Goal: Contribute content

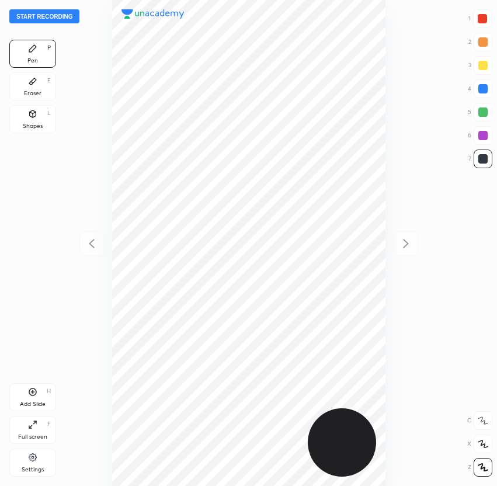
scroll to position [486, 310]
click at [47, 8] on div "Start recording 1 2 3 4 5 6 7 R O A L C X Z Erase all C X Z Pen P Eraser E Shap…" at bounding box center [248, 243] width 497 height 486
drag, startPoint x: 46, startPoint y: 8, endPoint x: 45, endPoint y: 14, distance: 6.0
click at [46, 12] on div "Start recording 1 2 3 4 5 6 7 R O A L C X Z Erase all C X Z Pen P Eraser E Shap…" at bounding box center [248, 243] width 497 height 486
click at [55, 14] on button "Start recording" at bounding box center [44, 16] width 70 height 14
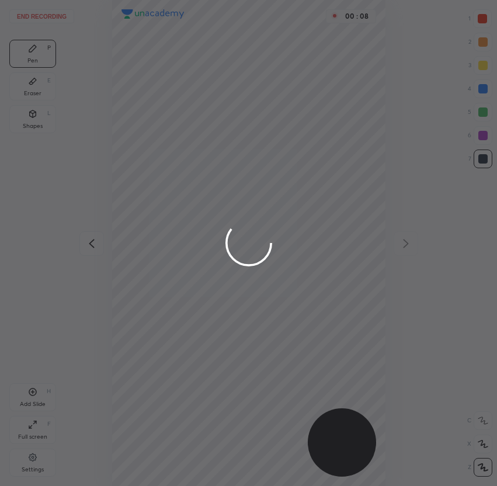
drag, startPoint x: 241, startPoint y: 112, endPoint x: 240, endPoint y: 105, distance: 7.0
click at [241, 112] on div at bounding box center [248, 243] width 497 height 486
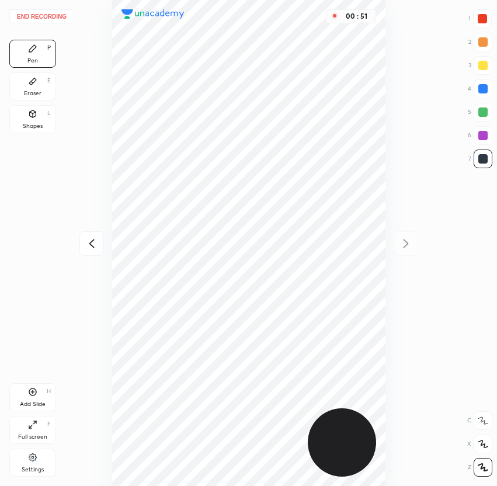
click at [37, 82] on icon at bounding box center [32, 80] width 9 height 9
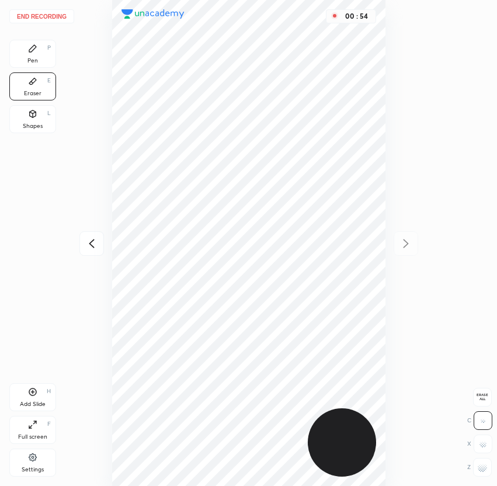
click at [33, 60] on div "Pen" at bounding box center [32, 61] width 11 height 6
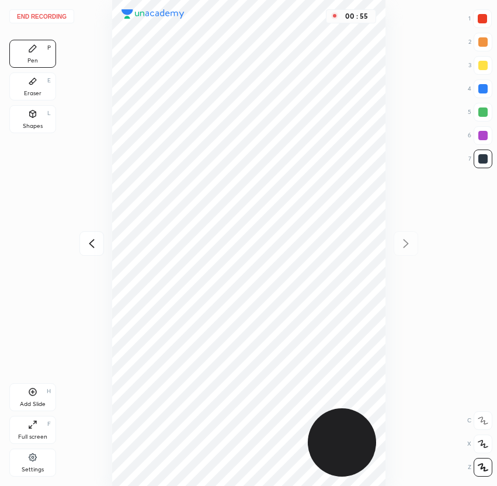
click at [477, 87] on div at bounding box center [482, 88] width 19 height 19
drag, startPoint x: 35, startPoint y: 83, endPoint x: 67, endPoint y: 88, distance: 32.5
click at [35, 83] on icon at bounding box center [32, 80] width 9 height 9
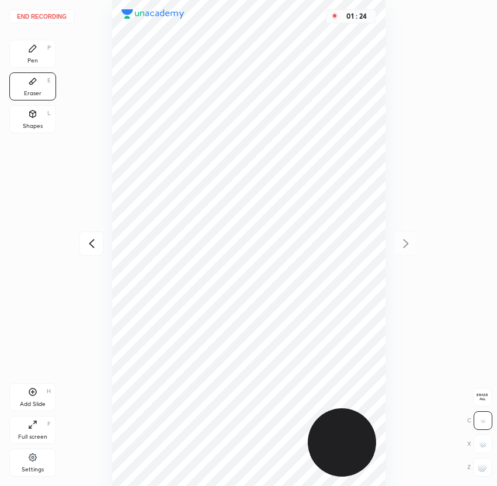
click at [39, 54] on div "Pen P" at bounding box center [32, 54] width 47 height 28
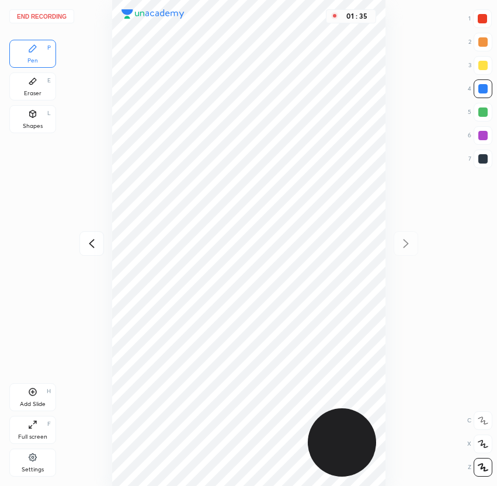
click at [81, 249] on div at bounding box center [91, 243] width 25 height 25
click at [90, 246] on icon at bounding box center [92, 243] width 14 height 14
click at [95, 245] on icon at bounding box center [92, 243] width 14 height 14
click at [91, 242] on icon at bounding box center [92, 243] width 14 height 14
drag, startPoint x: 91, startPoint y: 242, endPoint x: 95, endPoint y: 195, distance: 46.8
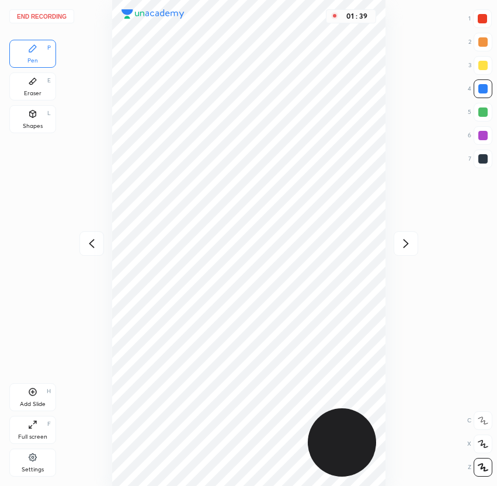
click at [91, 242] on icon at bounding box center [92, 243] width 14 height 14
click at [55, 15] on button "End recording" at bounding box center [41, 16] width 65 height 14
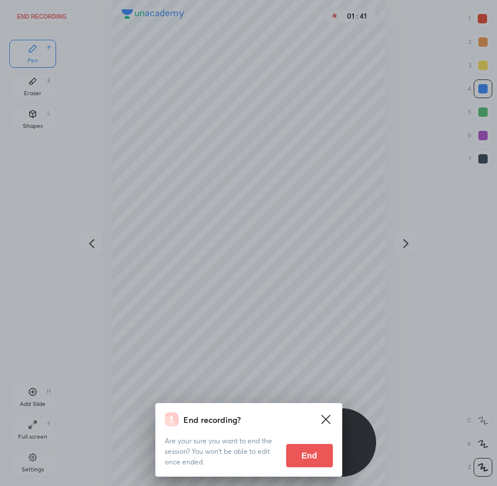
click at [303, 453] on button "End" at bounding box center [309, 454] width 47 height 23
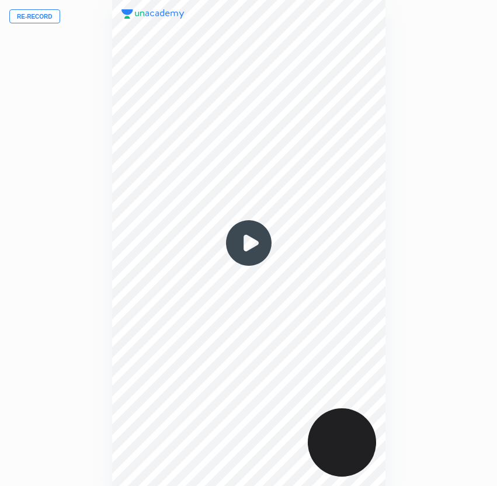
click at [40, 13] on button "Re-record" at bounding box center [34, 16] width 51 height 14
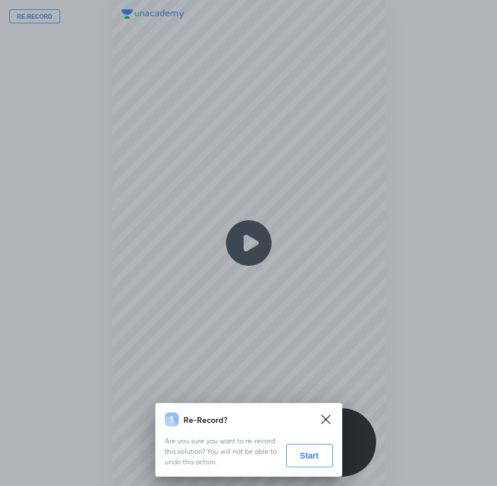
click at [294, 456] on button "Start" at bounding box center [309, 454] width 47 height 23
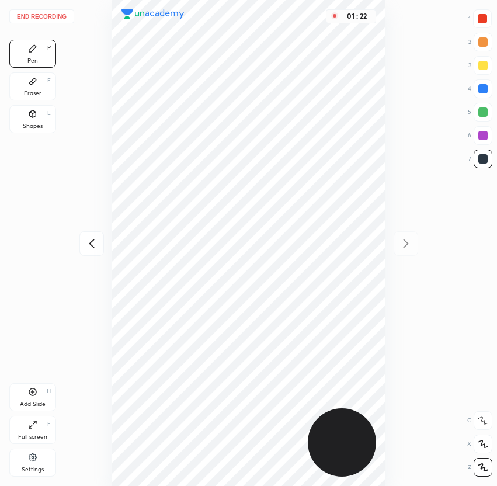
click at [47, 16] on button "End recording" at bounding box center [41, 16] width 65 height 14
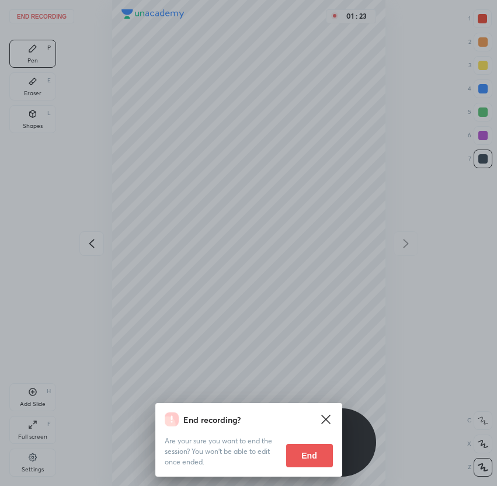
click at [298, 462] on button "End" at bounding box center [309, 454] width 47 height 23
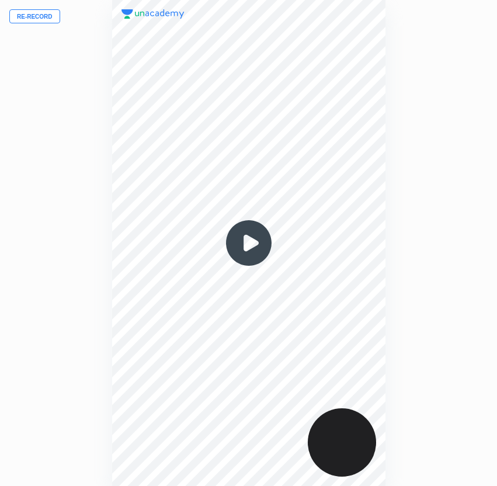
click at [36, 20] on button "Re-record" at bounding box center [34, 16] width 51 height 14
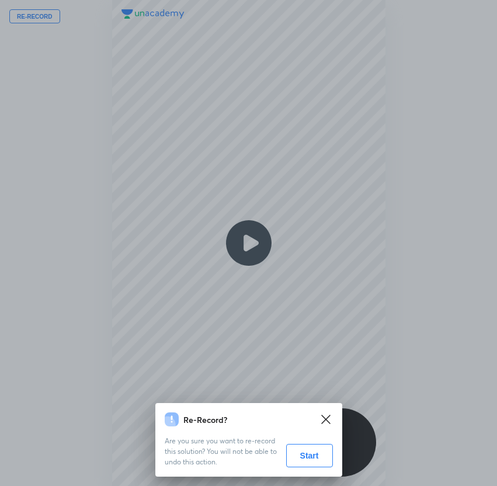
click at [313, 468] on div "Re-Record? Are you sure you want to re-record this solution? You will not be ab…" at bounding box center [248, 440] width 187 height 74
click at [315, 454] on button "Start" at bounding box center [309, 454] width 47 height 23
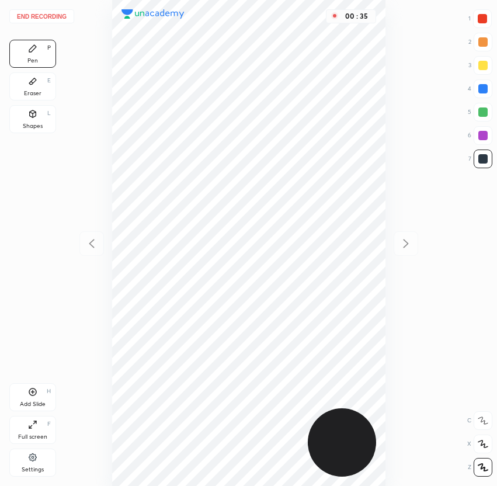
drag, startPoint x: 487, startPoint y: 88, endPoint x: 452, endPoint y: 89, distance: 35.0
click at [486, 89] on div at bounding box center [482, 88] width 19 height 19
click at [479, 116] on div at bounding box center [482, 112] width 19 height 19
click at [406, 170] on div "End recording 1 2 3 4 5 6 7 R O A L C X Z Erase all C X Z Pen P Eraser E Shapes…" at bounding box center [248, 243] width 497 height 486
click at [53, 19] on button "End recording" at bounding box center [41, 16] width 65 height 14
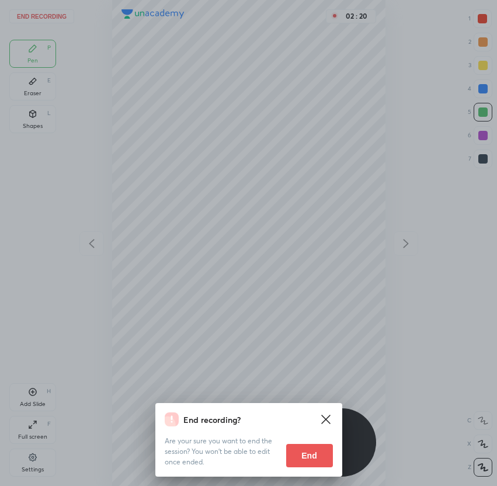
drag, startPoint x: 309, startPoint y: 452, endPoint x: 314, endPoint y: 442, distance: 10.4
click at [310, 450] on button "End" at bounding box center [309, 454] width 47 height 23
